Goal: Information Seeking & Learning: Compare options

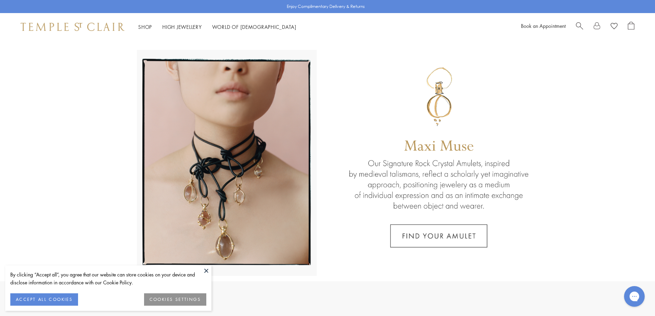
click at [207, 268] on button at bounding box center [206, 271] width 10 height 10
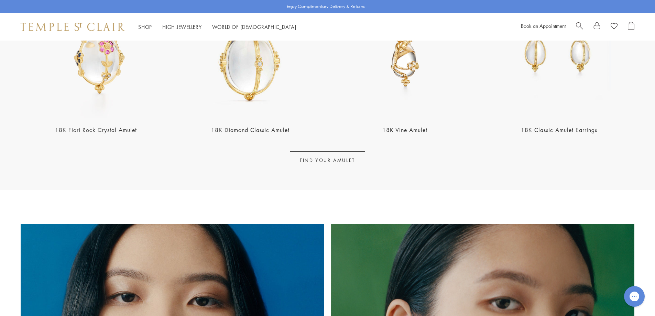
scroll to position [344, 0]
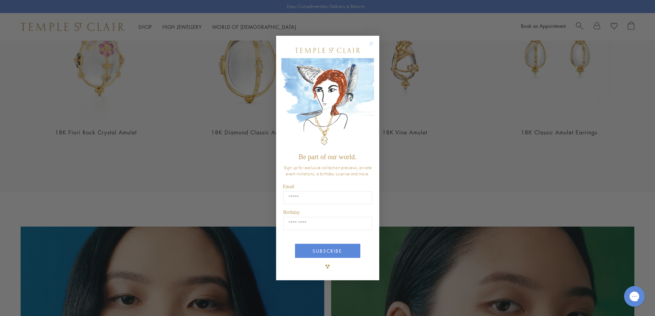
click at [371, 39] on circle "Close dialog" at bounding box center [371, 43] width 8 height 8
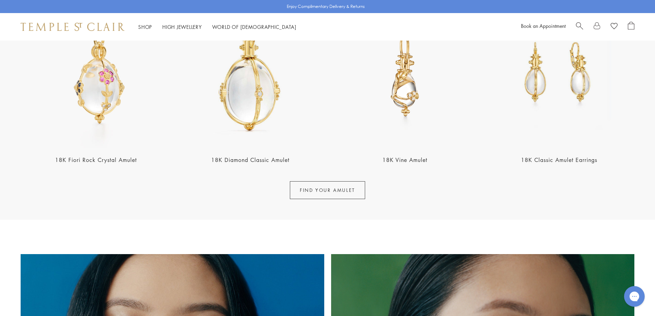
scroll to position [275, 0]
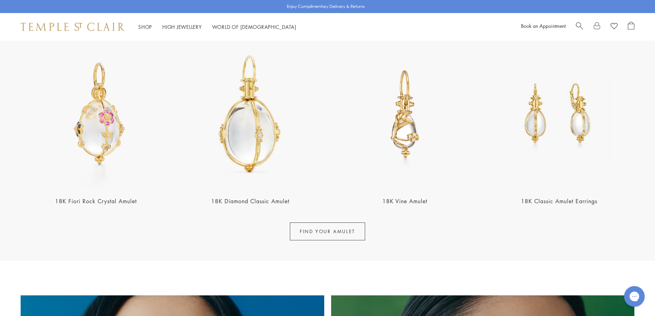
click at [412, 136] on img at bounding box center [405, 114] width 150 height 150
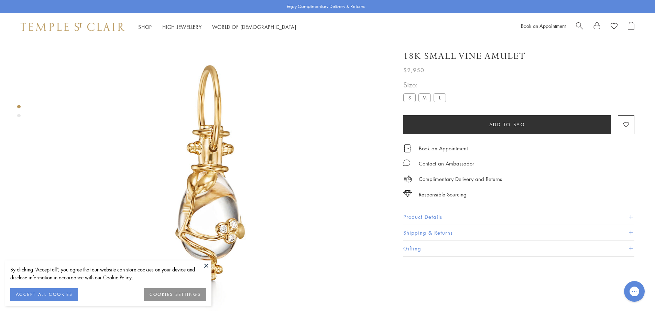
click at [411, 98] on label "S" at bounding box center [409, 97] width 12 height 9
click at [426, 93] on label "M" at bounding box center [425, 97] width 12 height 9
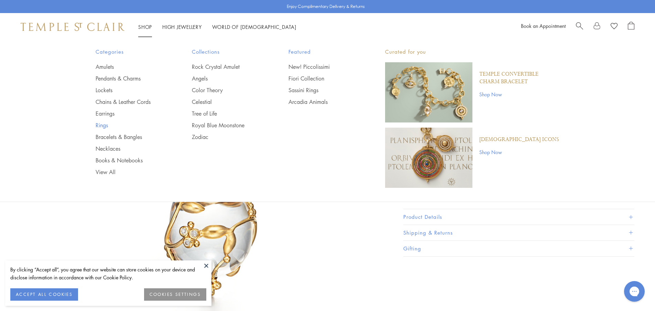
click at [104, 127] on link "Rings" at bounding box center [130, 125] width 69 height 8
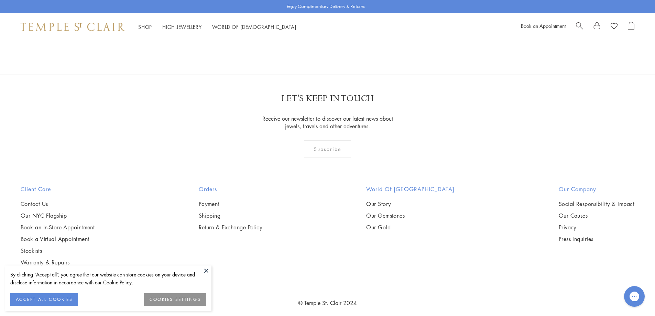
scroll to position [1066, 0]
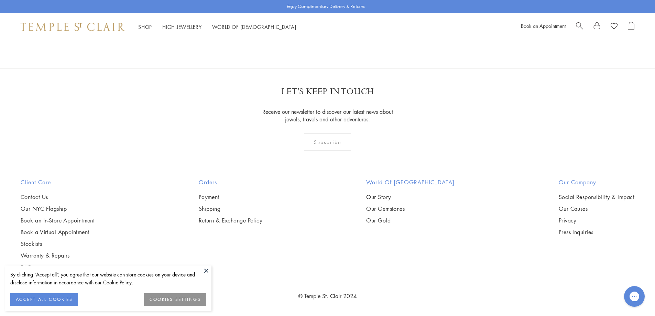
click at [0, 0] on img at bounding box center [0, 0] width 0 height 0
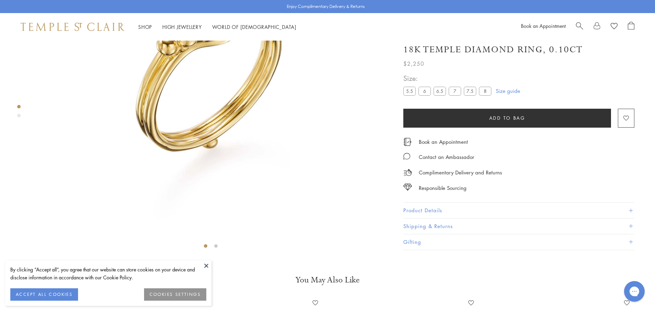
scroll to position [144, 0]
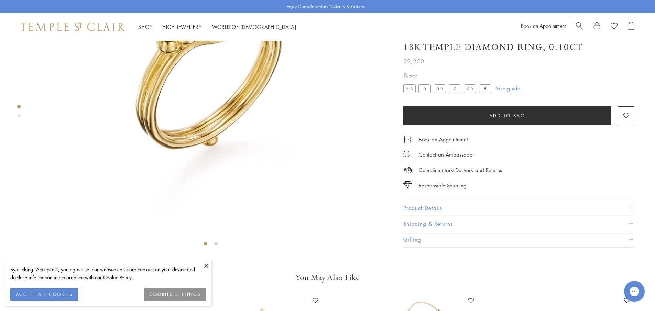
click at [208, 261] on button at bounding box center [206, 265] width 10 height 10
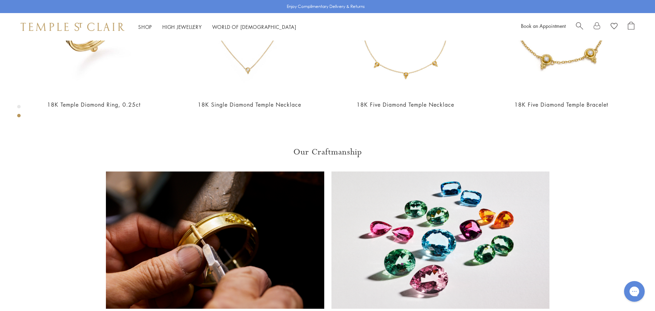
scroll to position [488, 0]
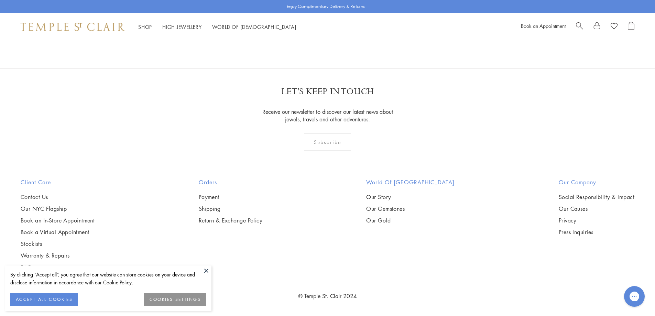
scroll to position [1132, 0]
click at [205, 270] on button at bounding box center [206, 271] width 10 height 10
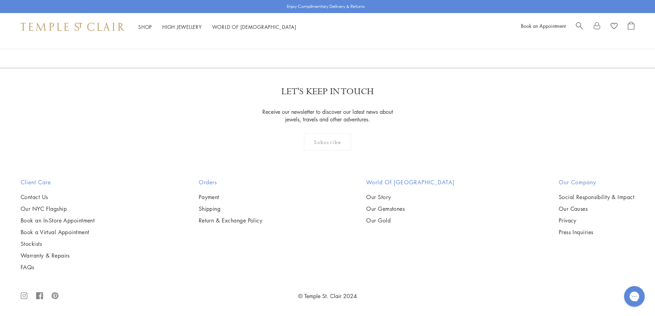
scroll to position [3884, 0]
click at [329, 40] on link "2" at bounding box center [328, 30] width 23 height 19
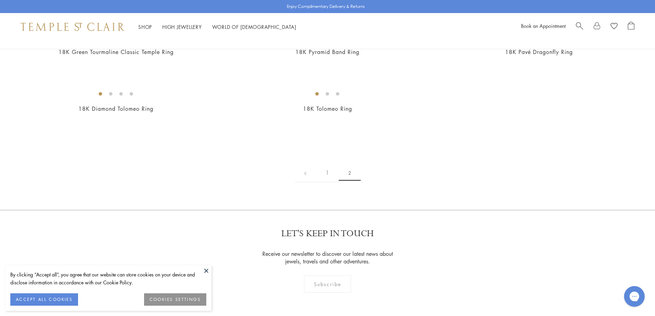
scroll to position [447, 0]
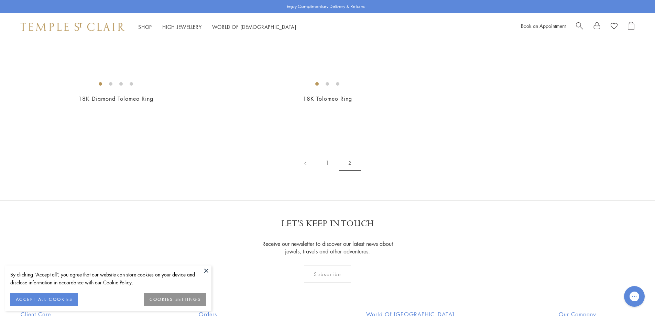
click at [206, 267] on button at bounding box center [206, 271] width 10 height 10
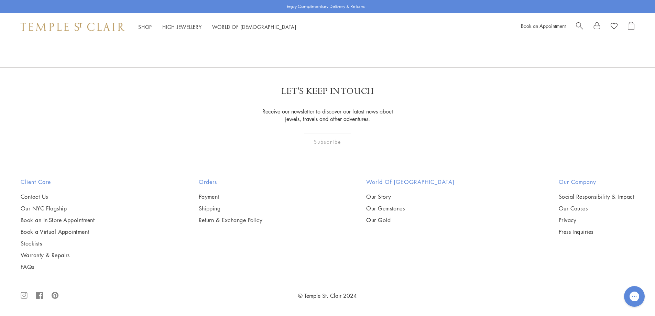
scroll to position [1823, 0]
